Goal: Find specific page/section: Find specific page/section

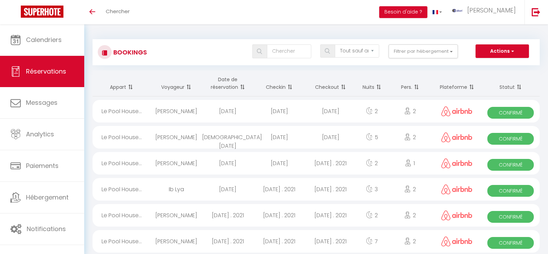
select select "not_cancelled"
click at [442, 51] on button "Filtrer par hébergement" at bounding box center [422, 51] width 69 height 14
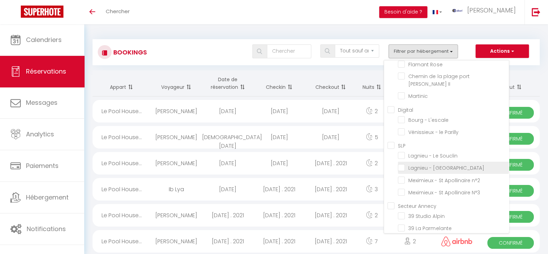
click at [404, 164] on input "Lagnieu - [GEOGRAPHIC_DATA]" at bounding box center [453, 167] width 111 height 7
checkbox input "true"
checkbox input "false"
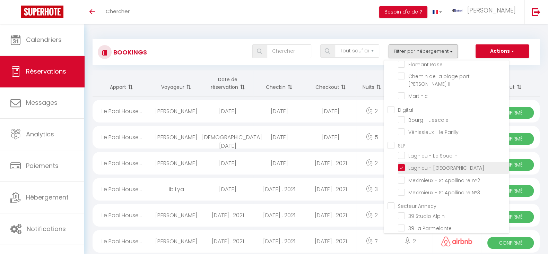
checkbox input "false"
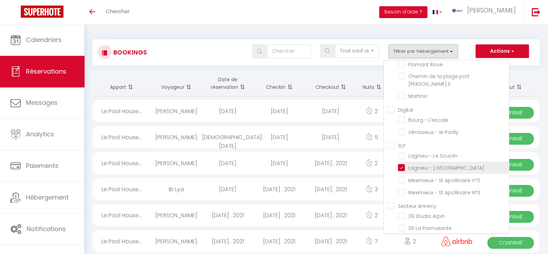
checkbox input "false"
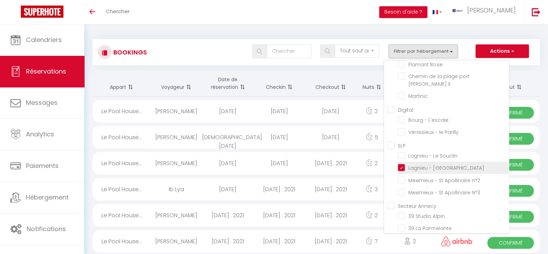
checkbox input "false"
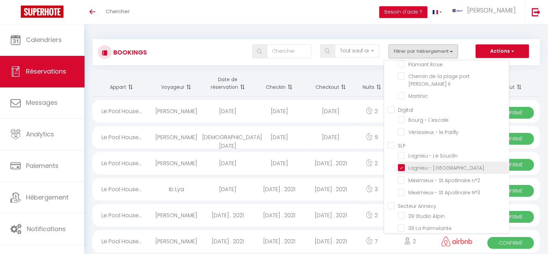
checkbox input "false"
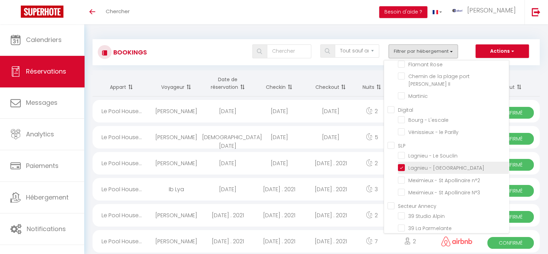
checkbox input "false"
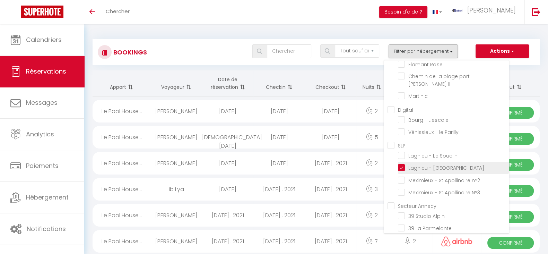
checkbox input "false"
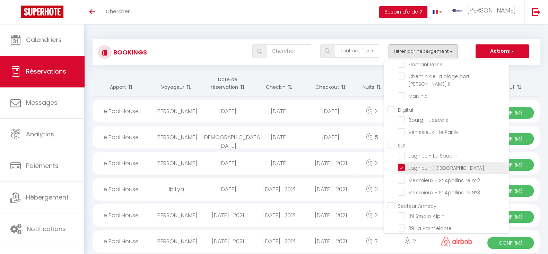
checkbox input "false"
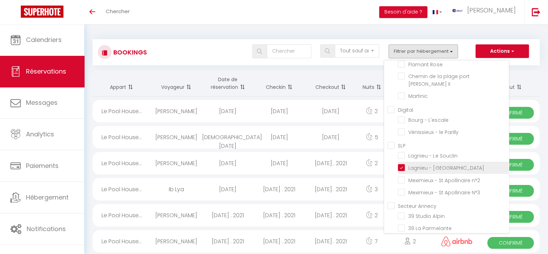
checkbox input "false"
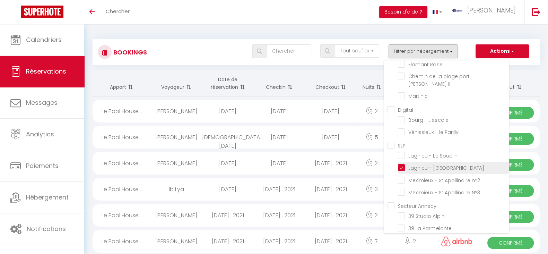
checkbox input "false"
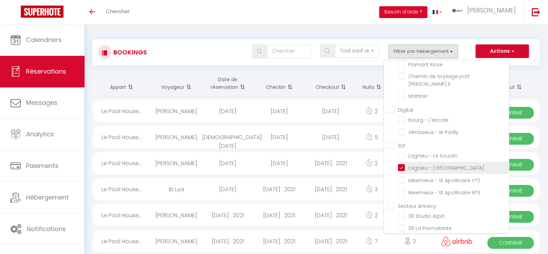
checkbox input "false"
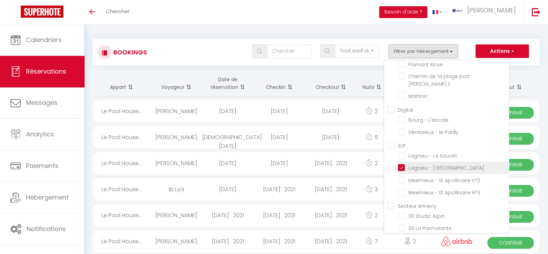
checkbox input "false"
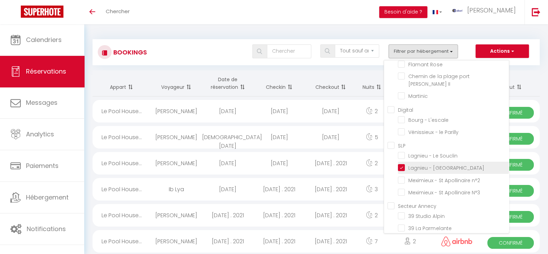
checkbox input "false"
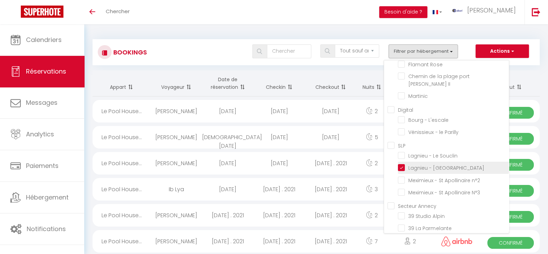
checkbox input "false"
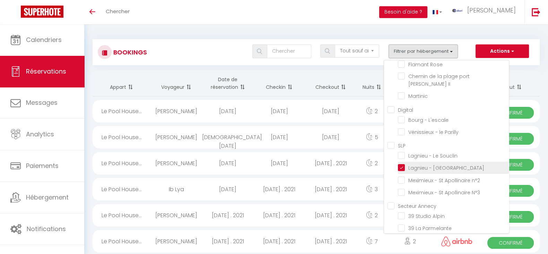
checkbox input "false"
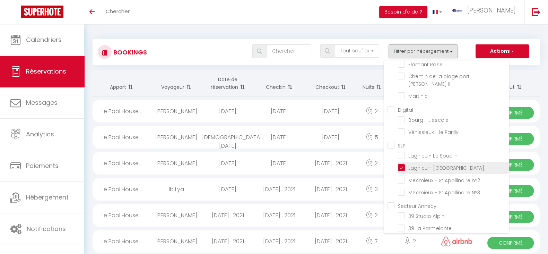
checkbox input "false"
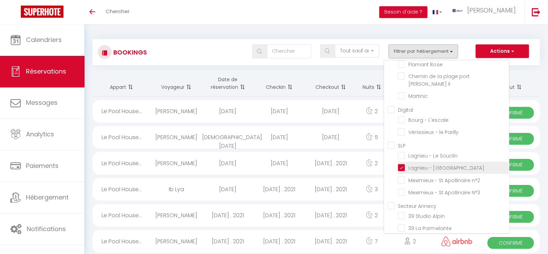
checkbox input "false"
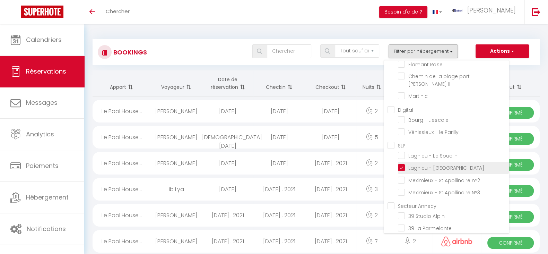
checkbox input "false"
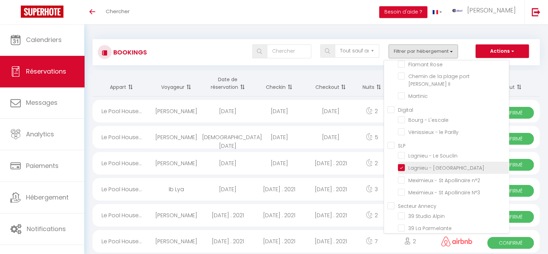
checkbox input "false"
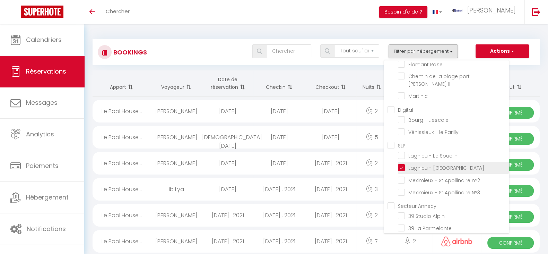
checkbox input "false"
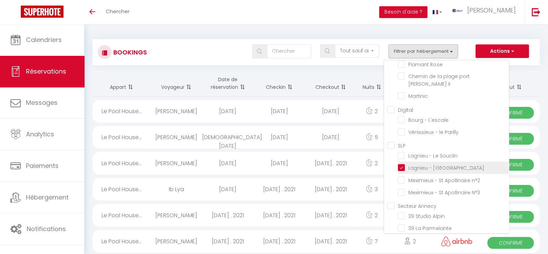
checkbox input "false"
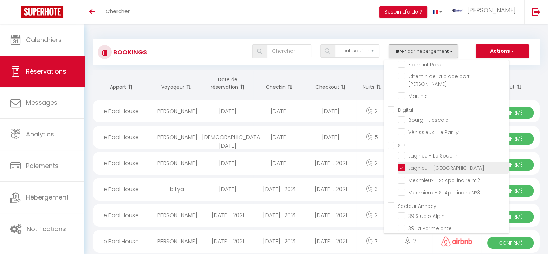
checkbox input "false"
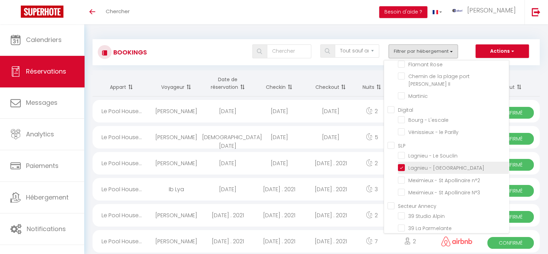
checkbox input "false"
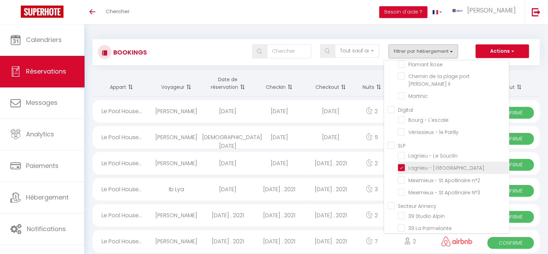
checkbox input "false"
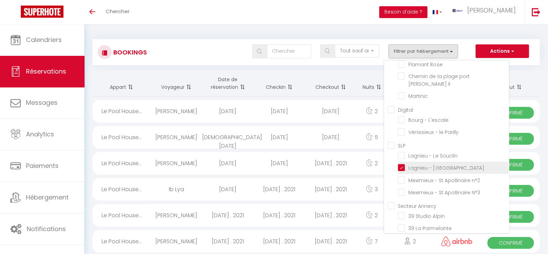
checkbox input "false"
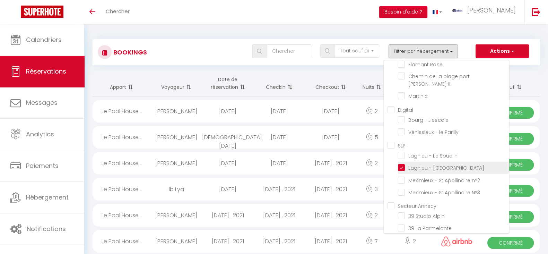
checkbox input "false"
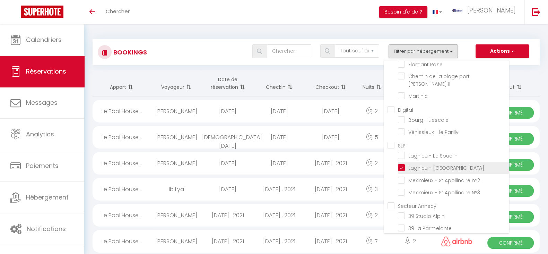
checkbox input "false"
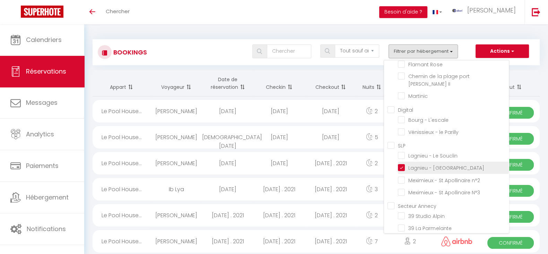
checkbox input "false"
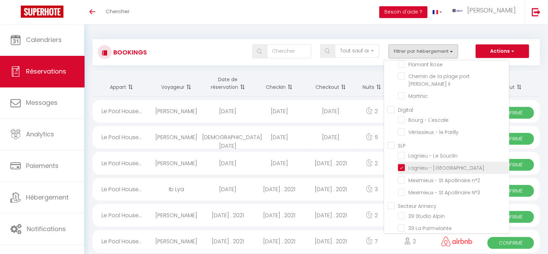
checkbox input "false"
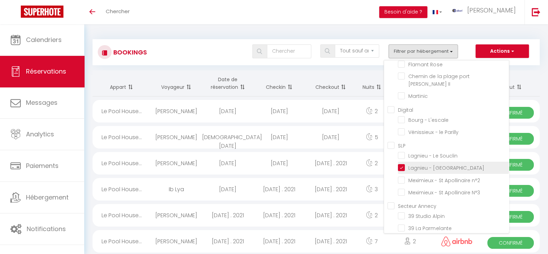
checkbox input "false"
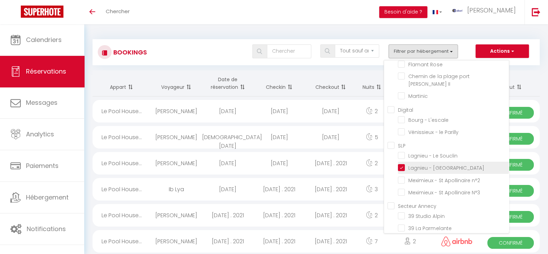
checkbox input "false"
checkbox Spa "true"
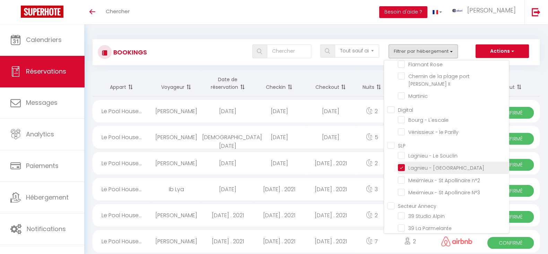
checkbox input "false"
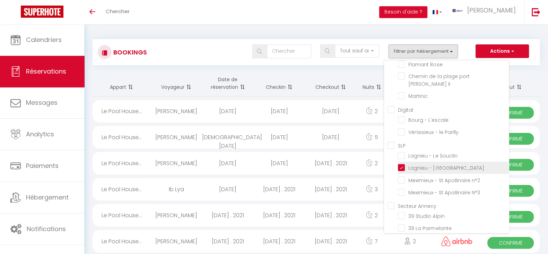
checkbox input "false"
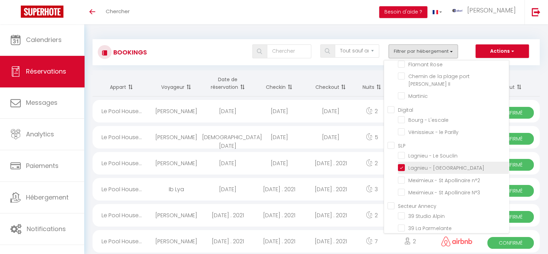
checkbox input "false"
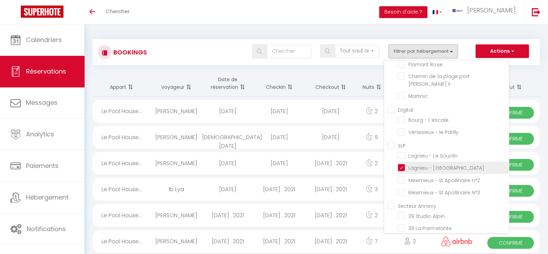
checkbox input "false"
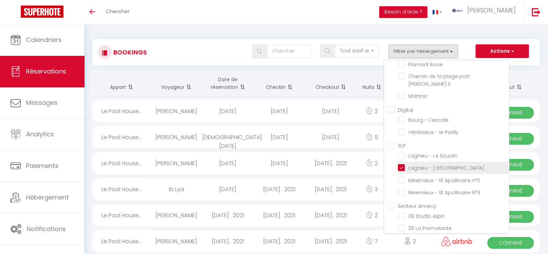
checkbox input "false"
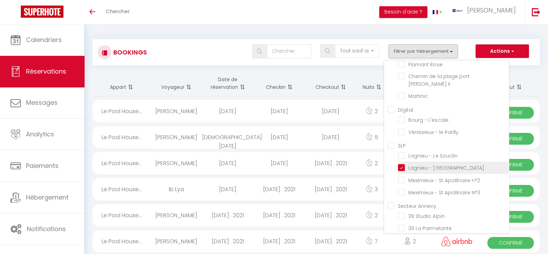
checkbox input "false"
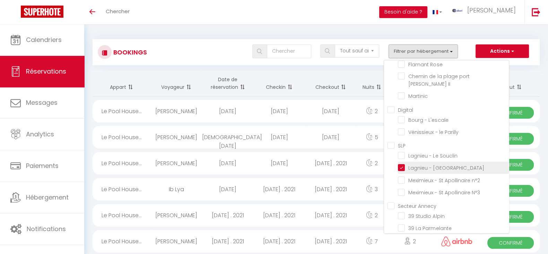
checkbox input "false"
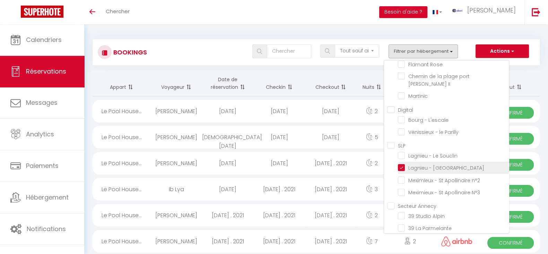
checkbox input "false"
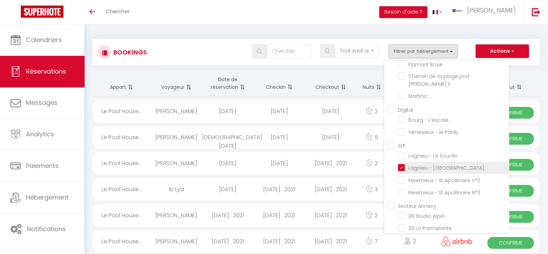
checkbox input "false"
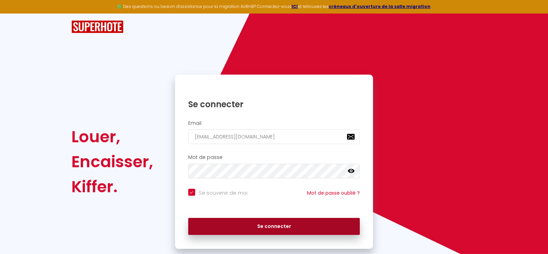
click at [300, 225] on button "Se connecter" at bounding box center [274, 226] width 172 height 17
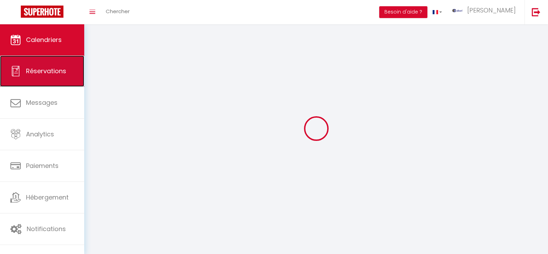
click at [47, 63] on link "Réservations" at bounding box center [42, 70] width 84 height 31
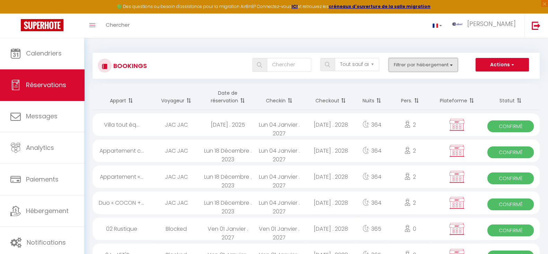
click at [441, 64] on button "Filtrer par hébergement" at bounding box center [422, 65] width 69 height 14
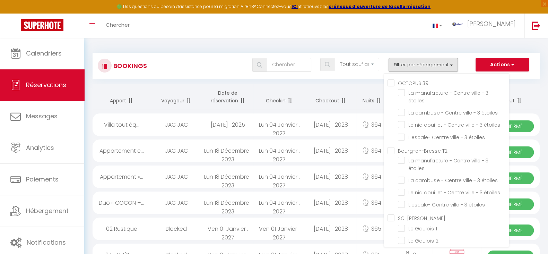
scroll to position [2974, 0]
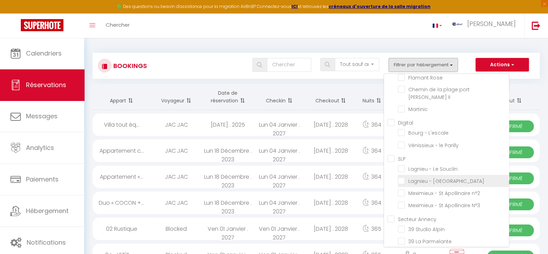
click at [400, 177] on input "Lagnieu - [GEOGRAPHIC_DATA]" at bounding box center [453, 180] width 111 height 7
